Goal: Information Seeking & Learning: Learn about a topic

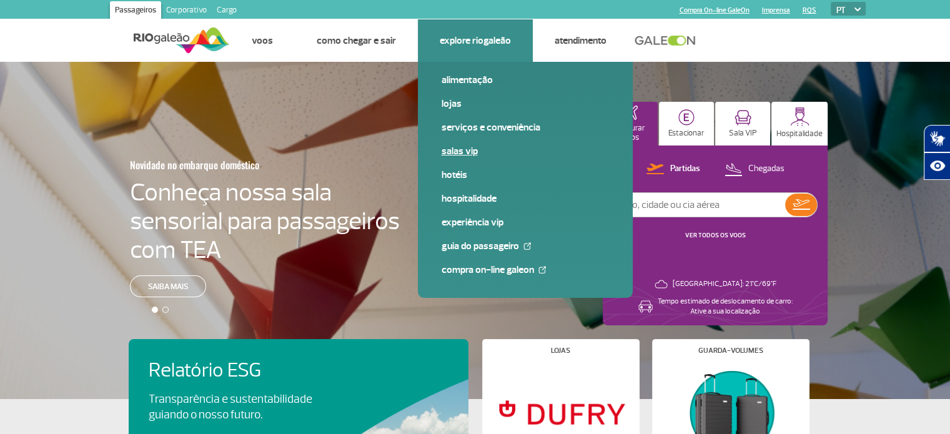
drag, startPoint x: 467, startPoint y: 119, endPoint x: 458, endPoint y: 154, distance: 35.6
click at [458, 154] on div "Alimentação Lojas Serviços e Conveniência Salas VIP Hotéis Hospitalidade Experi…" at bounding box center [525, 180] width 215 height 236
click at [458, 154] on link "Salas VIP" at bounding box center [525, 151] width 167 height 14
click at [448, 151] on link "Salas VIP" at bounding box center [525, 151] width 167 height 14
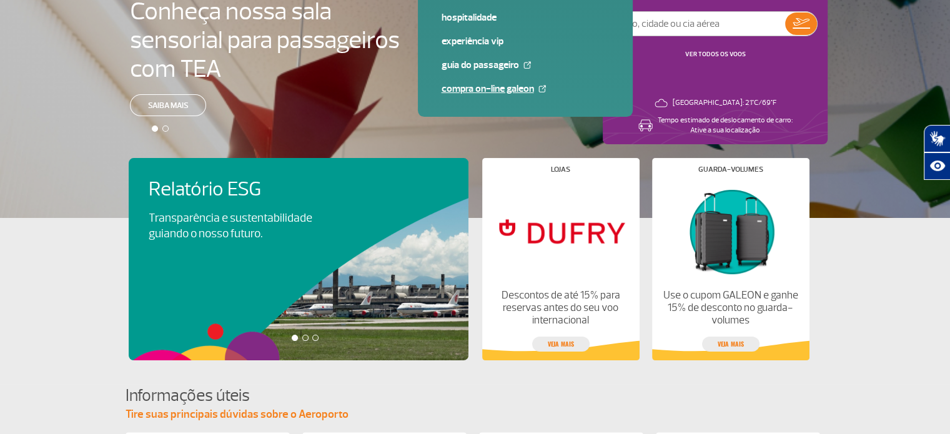
scroll to position [185, 0]
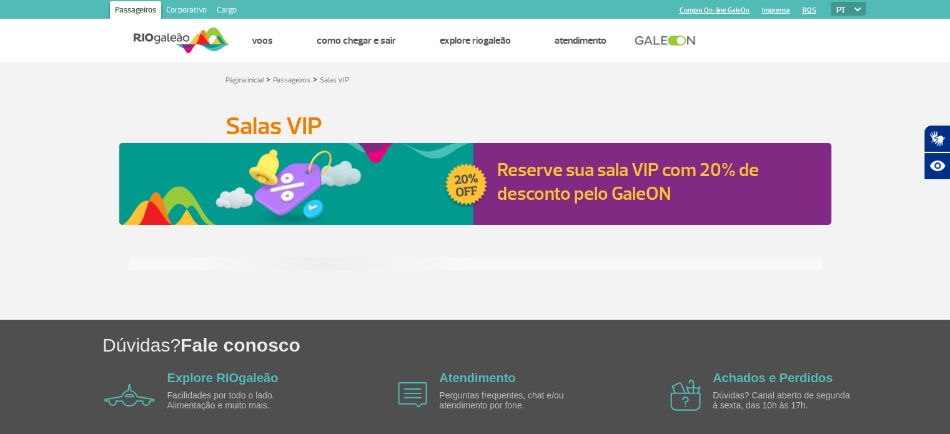
click at [72, 223] on div "Reserve sua sala VIP com 20% de desconto pelo GaleON" at bounding box center [475, 184] width 950 height 82
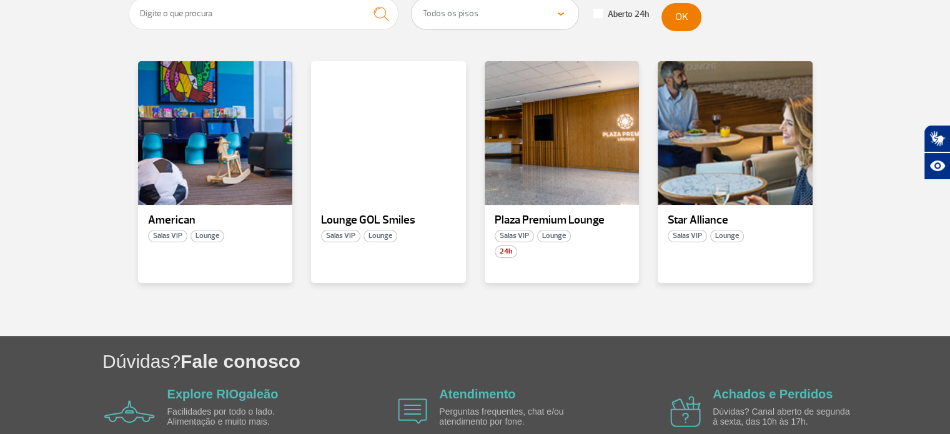
scroll to position [260, 0]
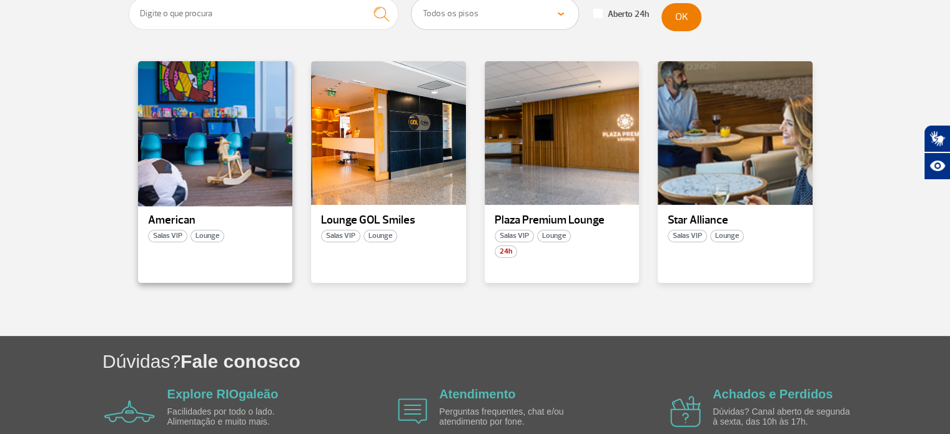
click at [241, 141] on div at bounding box center [214, 133] width 157 height 147
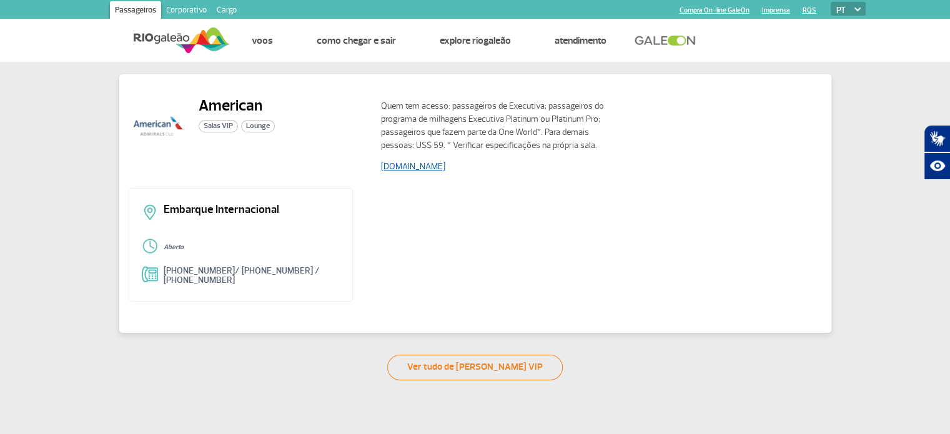
click at [410, 166] on link "www.aa.com" at bounding box center [413, 166] width 64 height 11
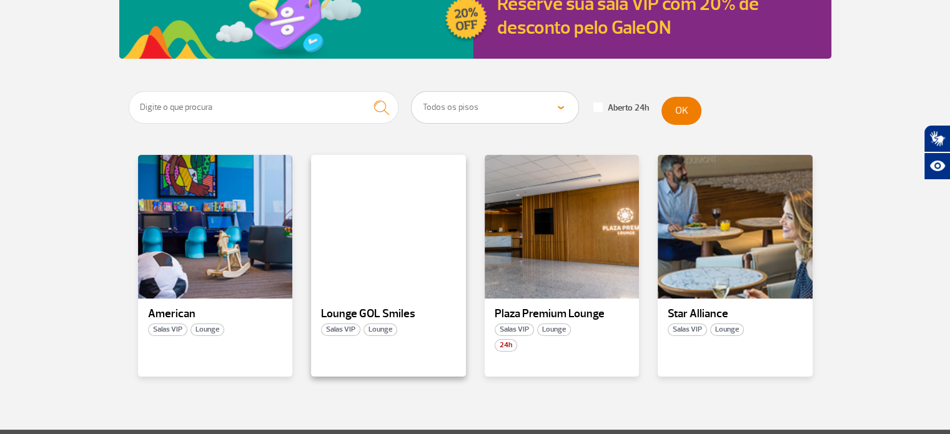
scroll to position [177, 0]
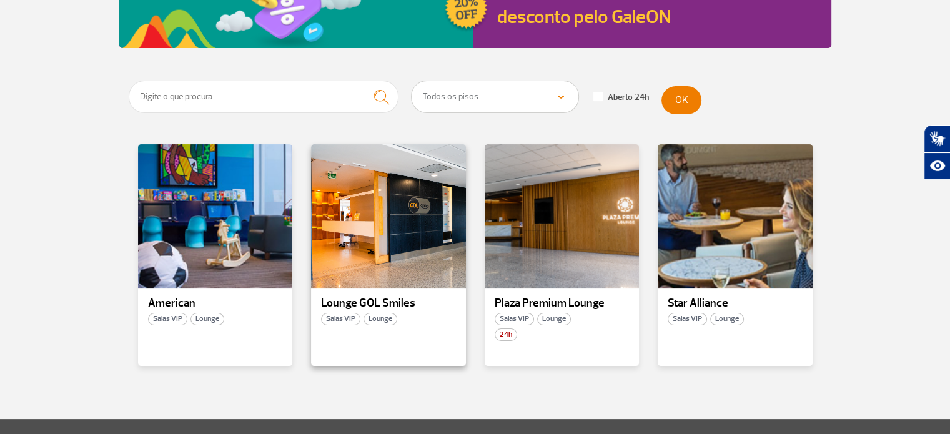
click at [377, 304] on p "Lounge GOL Smiles" at bounding box center [388, 303] width 135 height 12
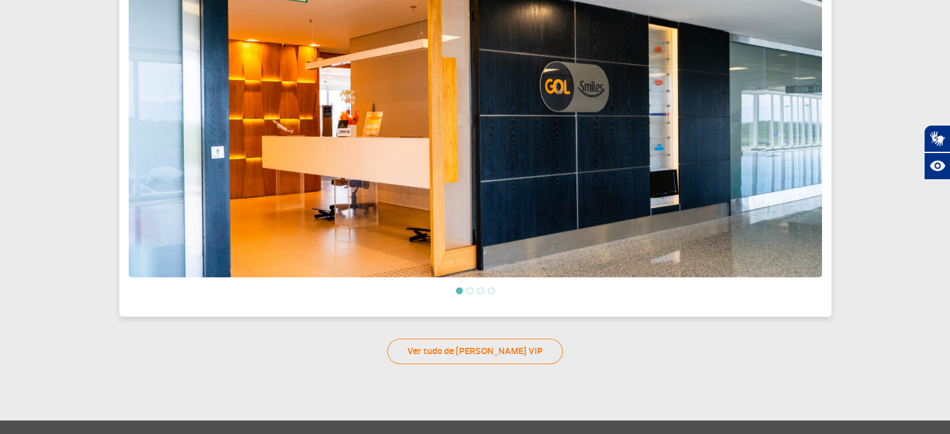
scroll to position [467, 0]
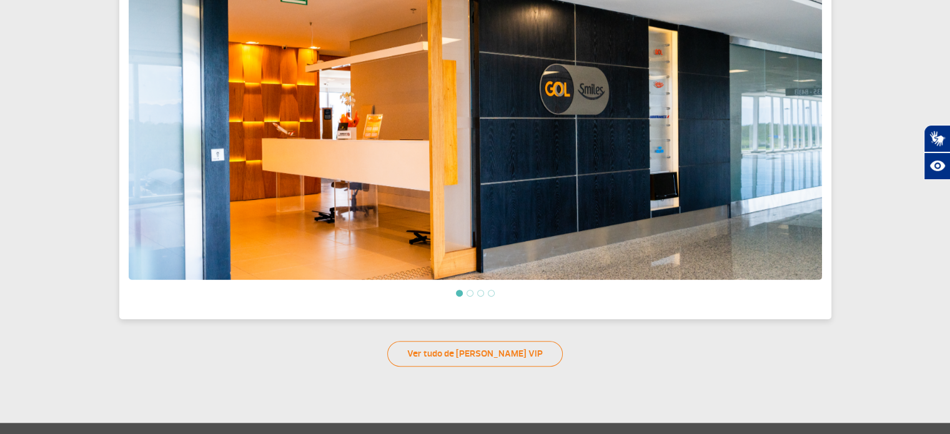
click at [467, 290] on li at bounding box center [470, 293] width 7 height 7
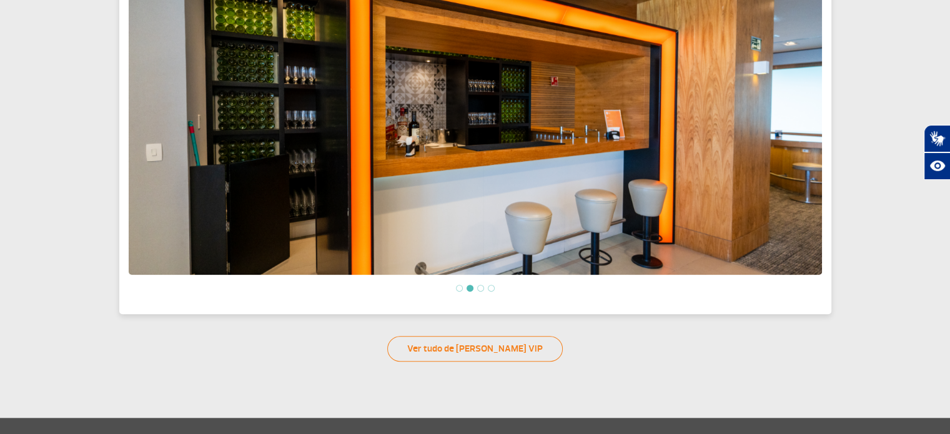
scroll to position [482, 0]
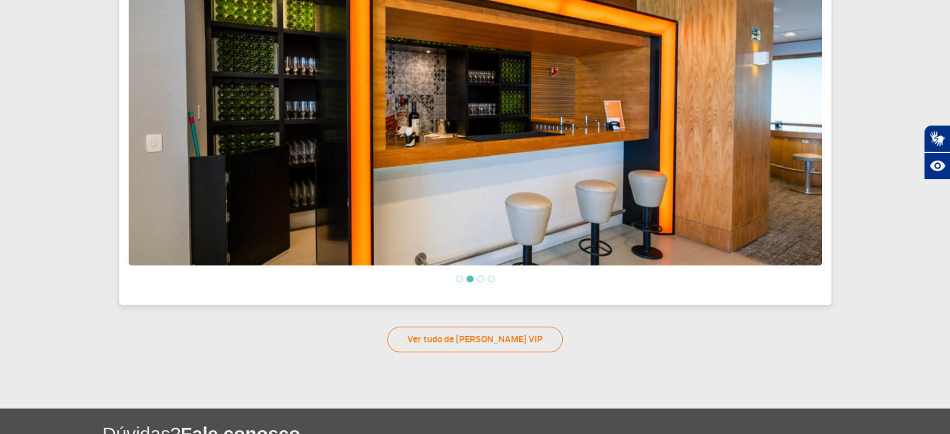
click at [482, 276] on li at bounding box center [480, 279] width 7 height 7
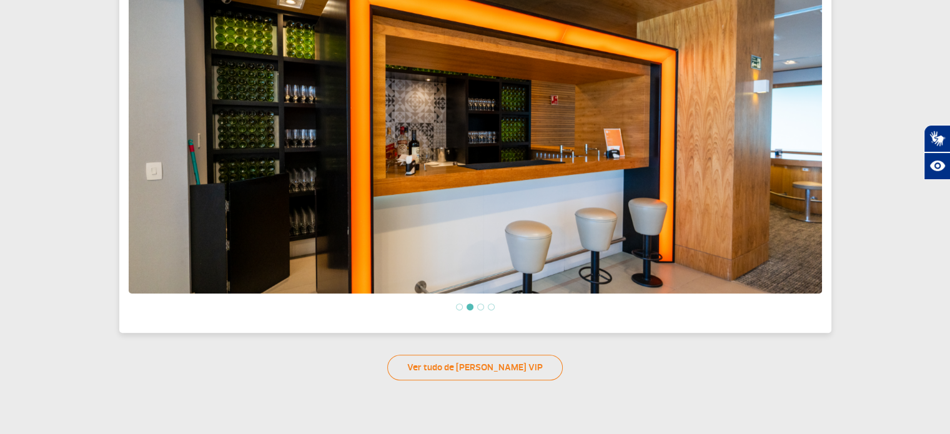
scroll to position [616, 0]
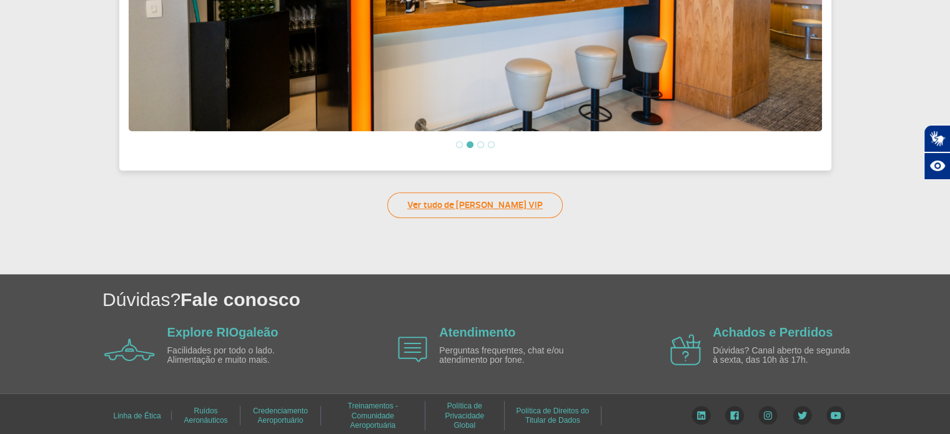
click at [487, 209] on link "Ver tudo de [PERSON_NAME] VIP" at bounding box center [475, 205] width 176 height 26
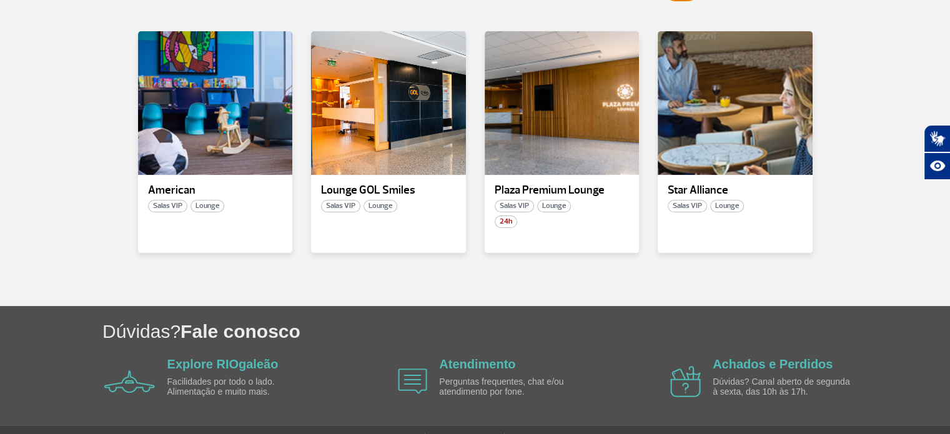
scroll to position [296, 0]
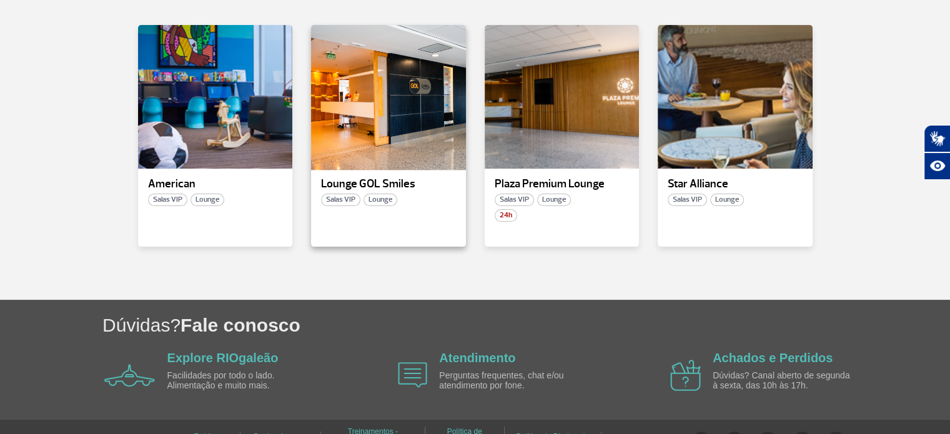
click at [386, 167] on div at bounding box center [388, 97] width 157 height 147
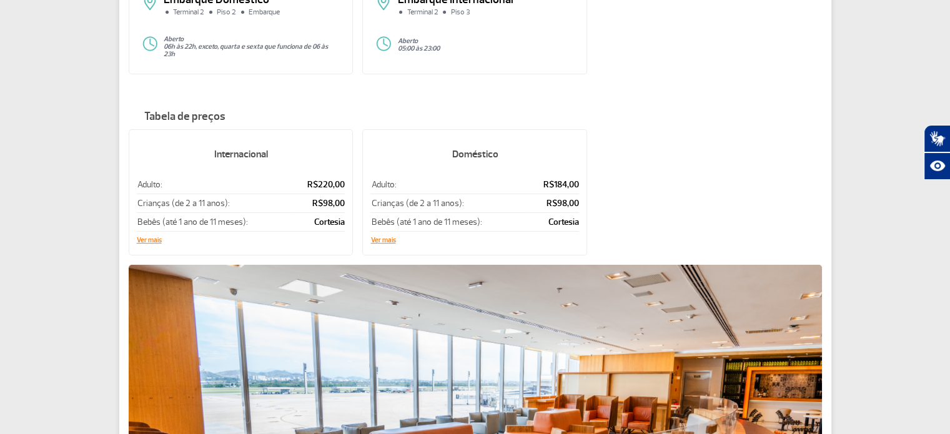
scroll to position [172, 0]
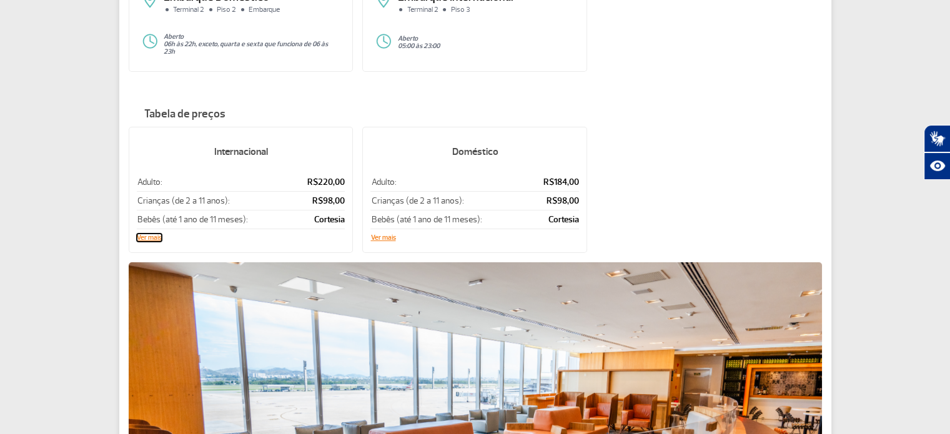
click at [156, 234] on button "Ver mais" at bounding box center [149, 237] width 25 height 7
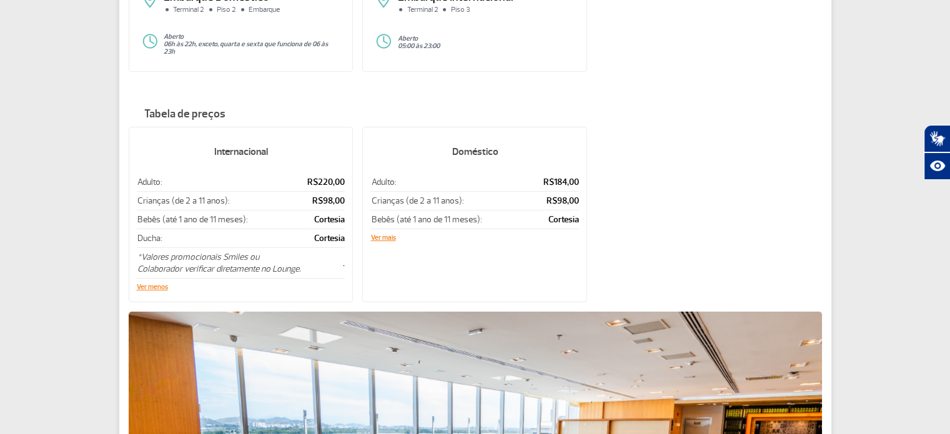
click at [391, 238] on div "Doméstico Adulto: R$184,00 Crianças (de 2 a 11 anos): R$98,00 Bebês (até 1 ano …" at bounding box center [474, 215] width 225 height 176
click at [386, 234] on button "Ver mais" at bounding box center [383, 237] width 25 height 7
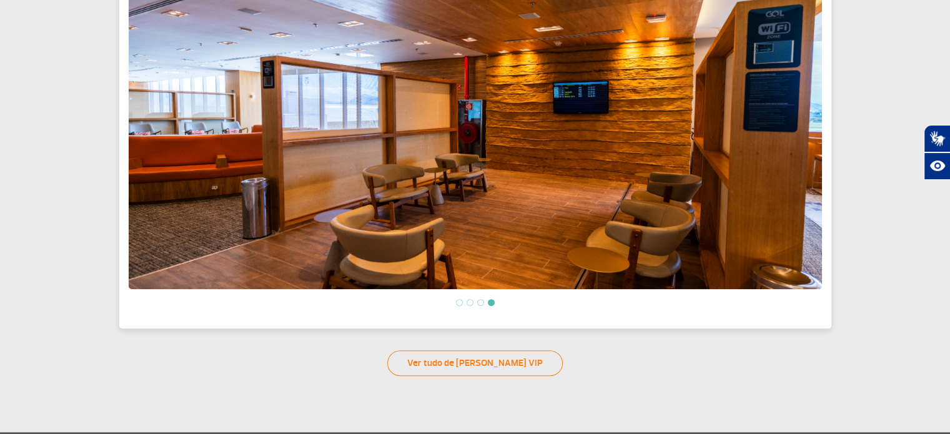
scroll to position [0, 0]
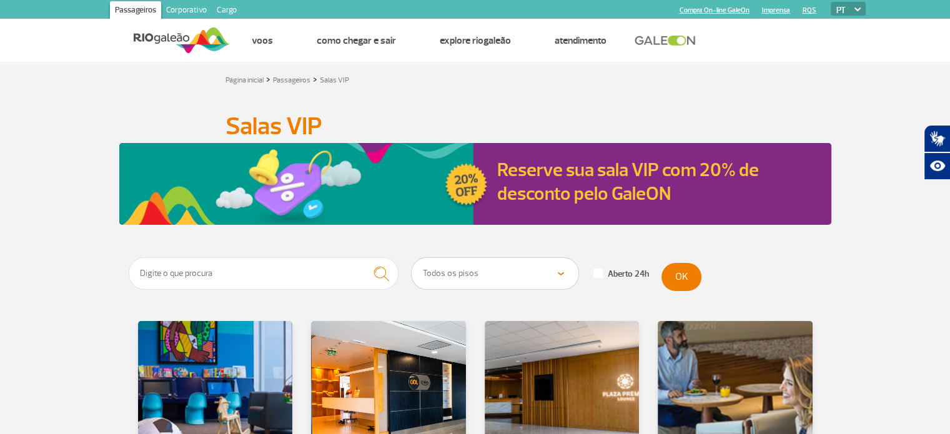
scroll to position [222, 0]
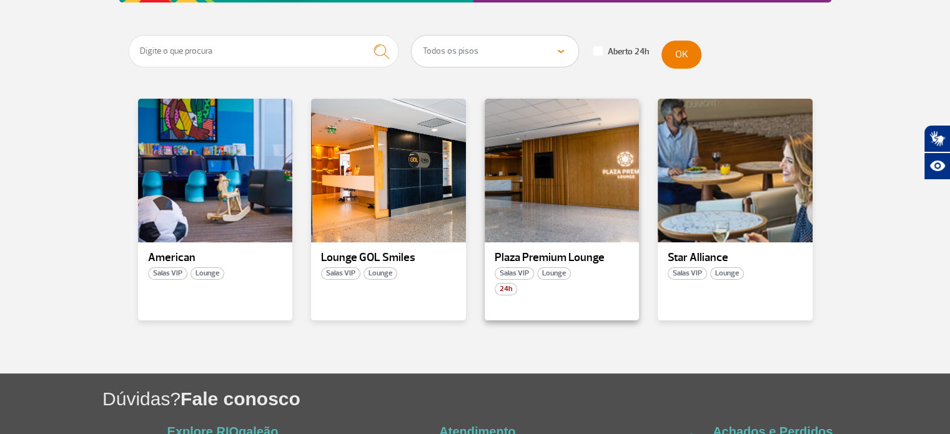
click at [583, 252] on p "Plaza Premium Lounge" at bounding box center [562, 258] width 135 height 12
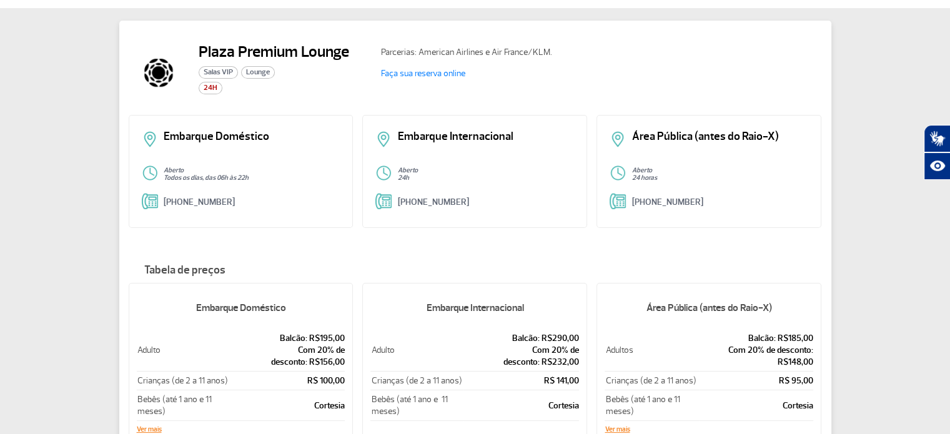
scroll to position [52, 0]
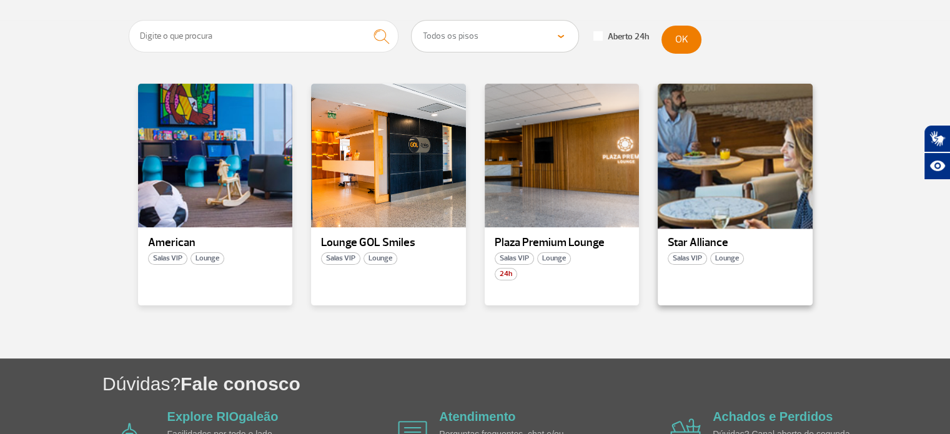
scroll to position [236, 0]
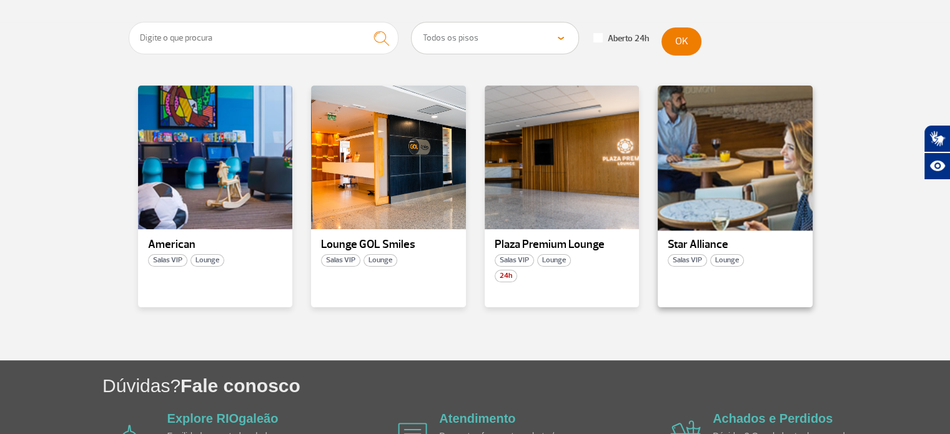
click at [729, 196] on div at bounding box center [735, 157] width 157 height 147
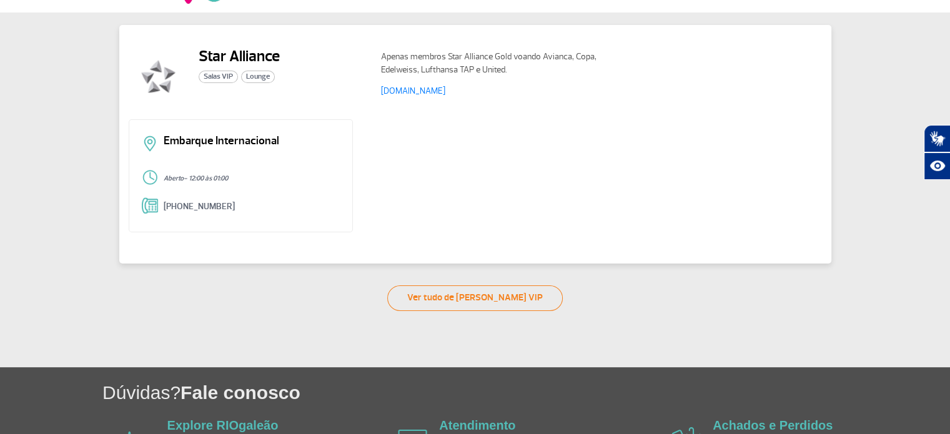
scroll to position [56, 0]
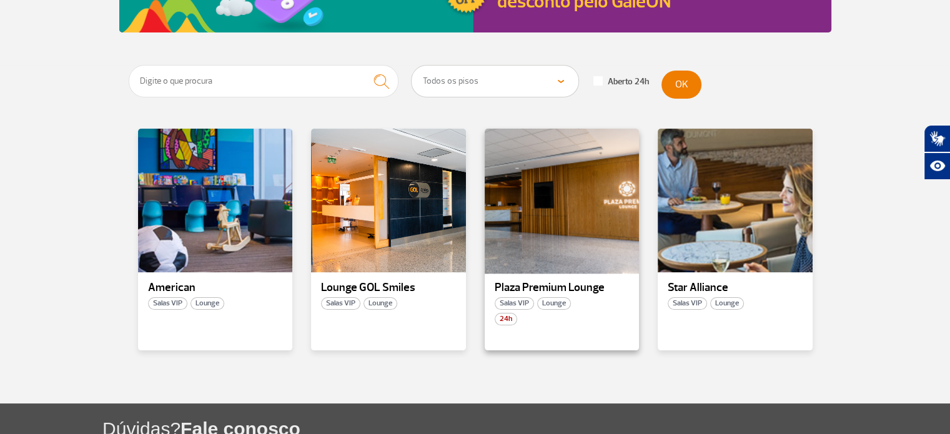
click at [552, 262] on div at bounding box center [561, 200] width 157 height 147
